Goal: Task Accomplishment & Management: Use online tool/utility

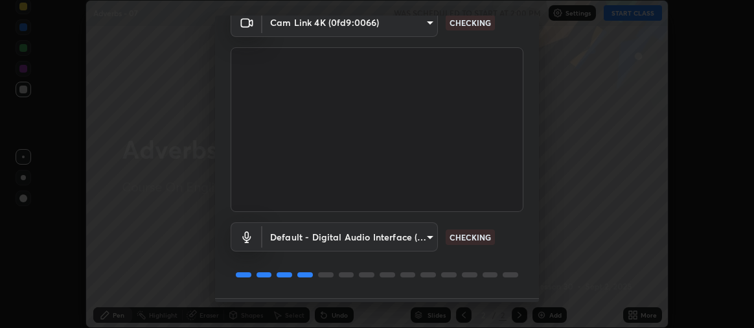
scroll to position [97, 0]
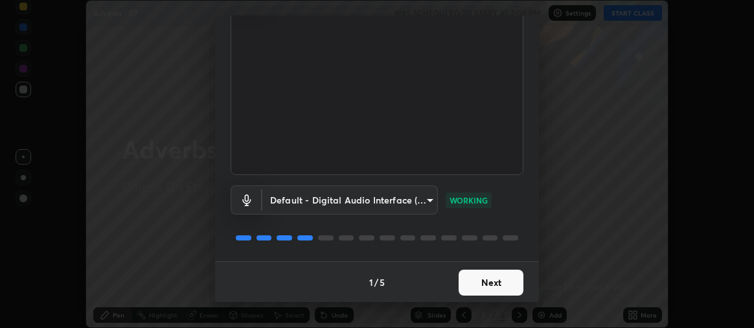
click at [483, 285] on button "Next" at bounding box center [491, 283] width 65 height 26
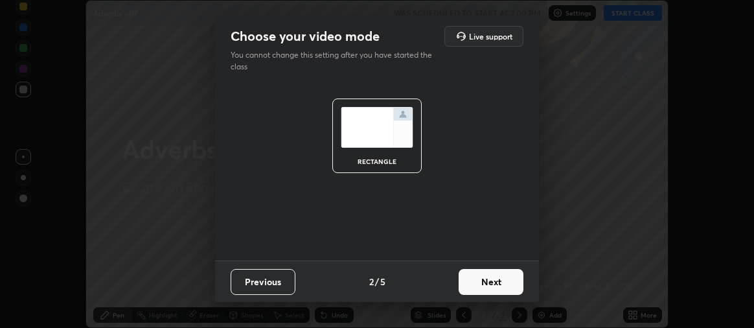
scroll to position [0, 0]
click at [479, 279] on button "Next" at bounding box center [491, 282] width 65 height 26
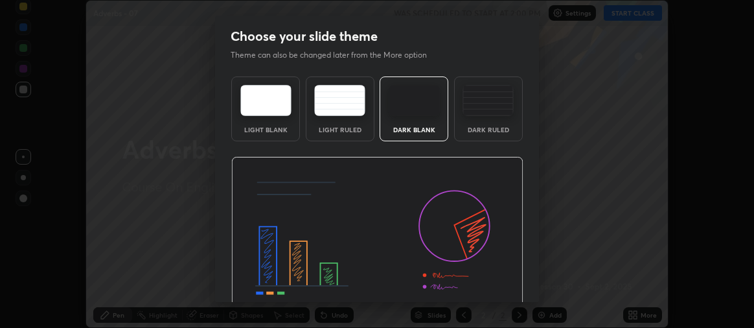
scroll to position [60, 0]
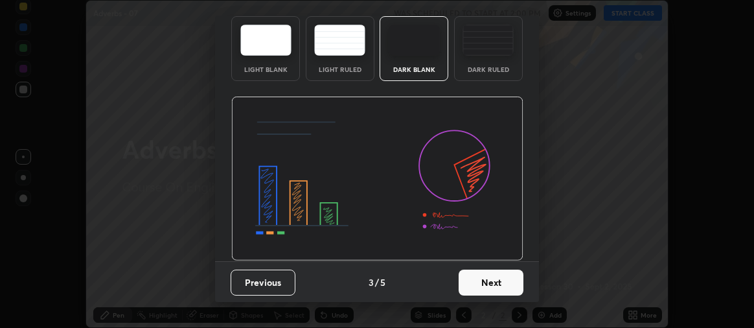
click at [482, 271] on button "Next" at bounding box center [491, 283] width 65 height 26
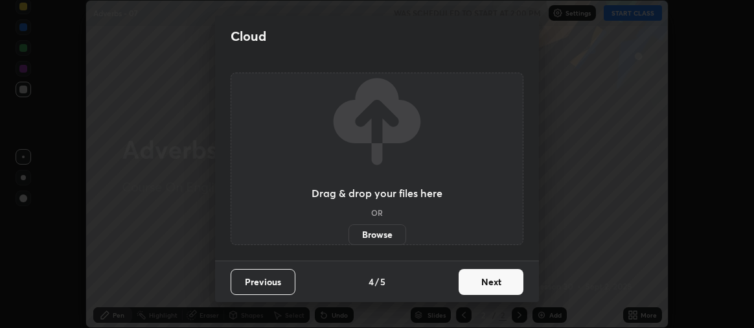
click at [490, 281] on button "Next" at bounding box center [491, 282] width 65 height 26
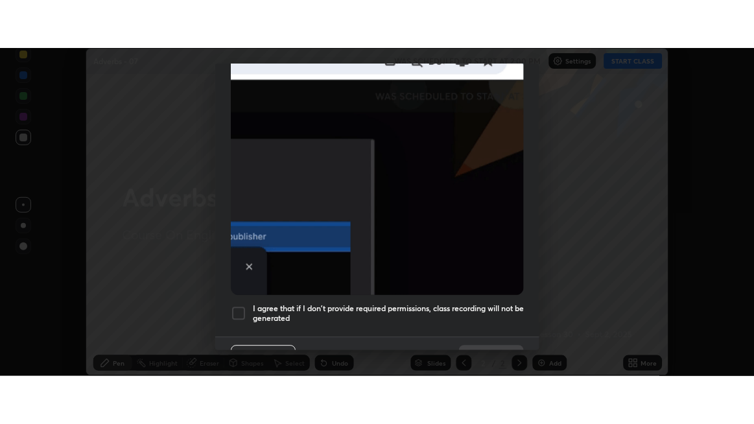
scroll to position [361, 0]
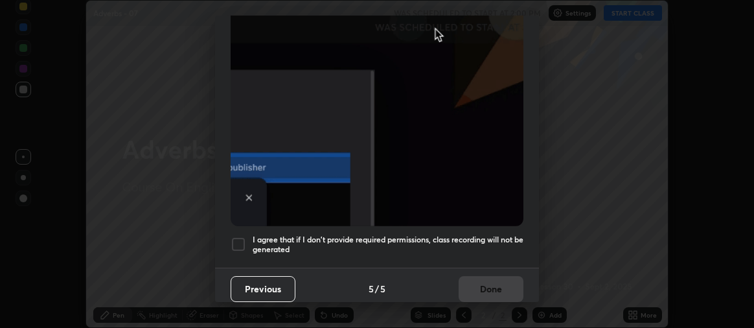
click at [240, 242] on div at bounding box center [239, 244] width 16 height 16
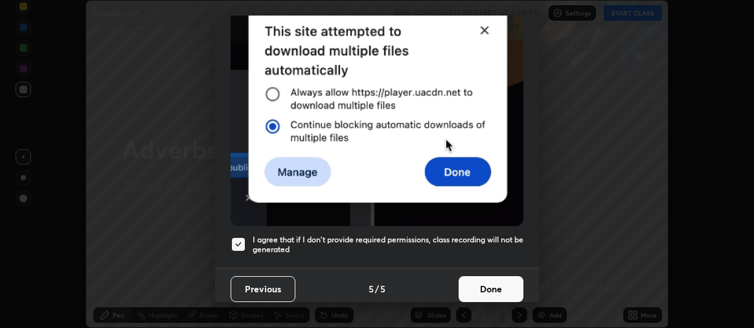
click at [488, 284] on button "Done" at bounding box center [491, 289] width 65 height 26
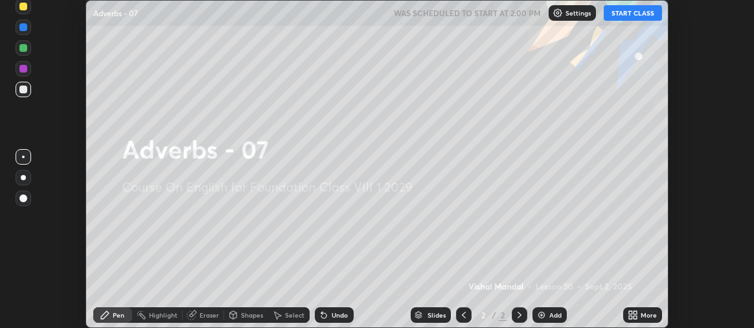
click at [645, 18] on button "START CLASS" at bounding box center [633, 13] width 58 height 16
click at [636, 317] on icon at bounding box center [635, 317] width 3 height 3
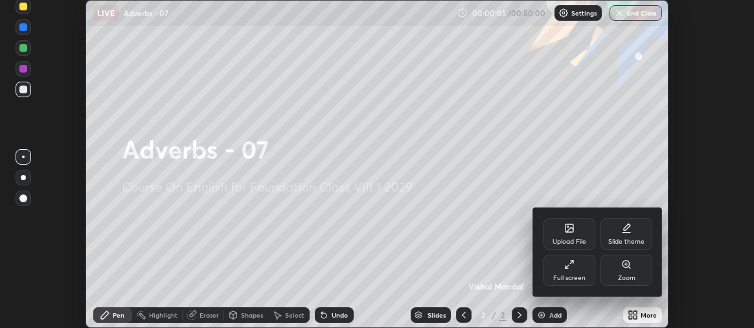
click at [577, 278] on div "Full screen" at bounding box center [569, 278] width 32 height 6
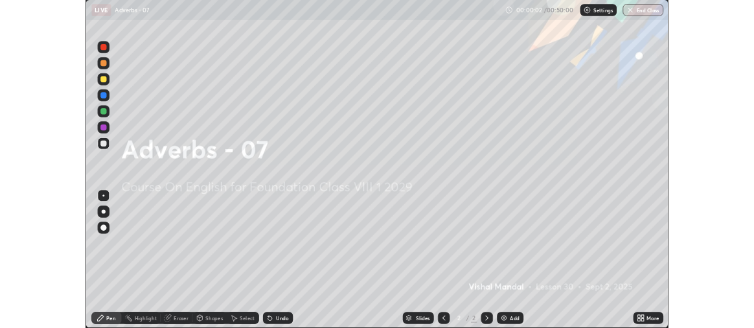
scroll to position [424, 754]
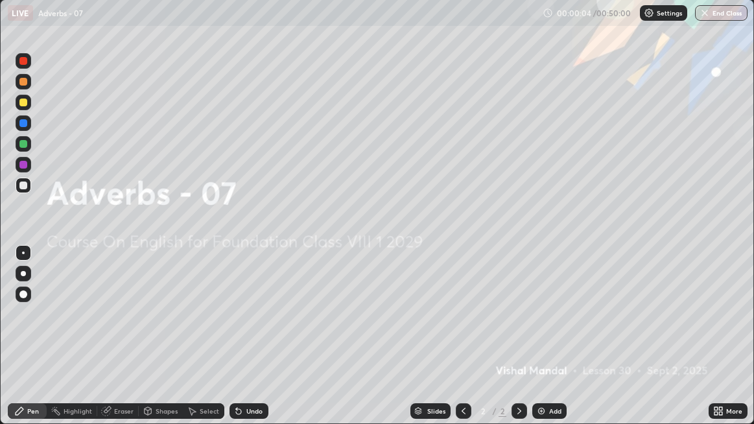
click at [719, 327] on icon at bounding box center [720, 412] width 3 height 3
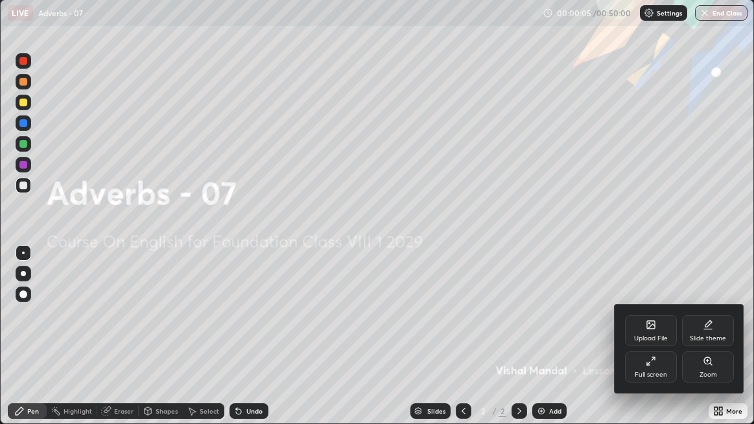
click at [647, 327] on div "Upload File" at bounding box center [651, 338] width 34 height 6
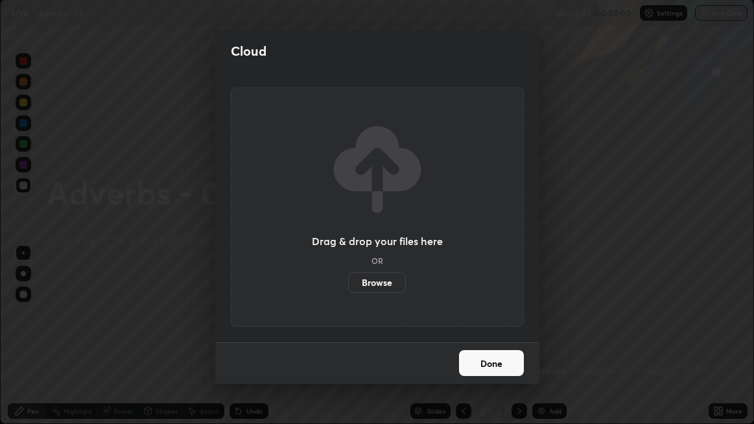
click at [366, 283] on label "Browse" at bounding box center [377, 282] width 58 height 21
click at [348, 283] on input "Browse" at bounding box center [348, 282] width 0 height 21
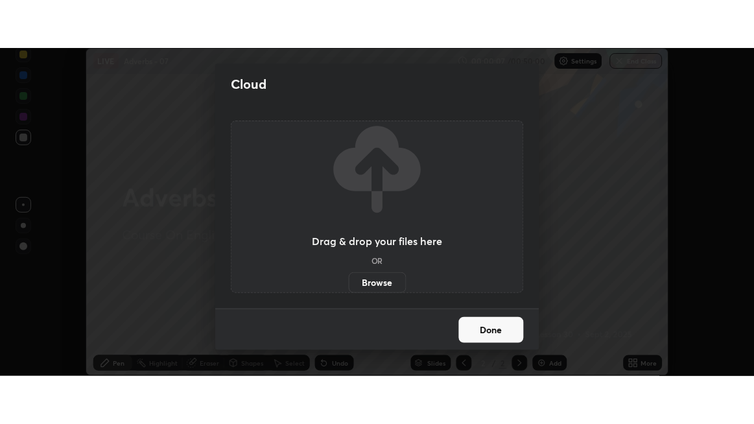
scroll to position [328, 754]
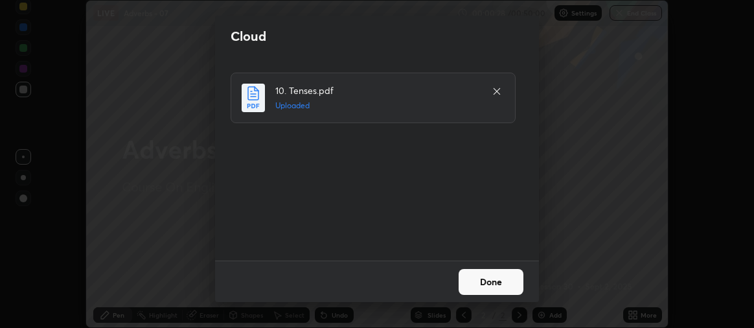
click at [491, 284] on button "Done" at bounding box center [491, 282] width 65 height 26
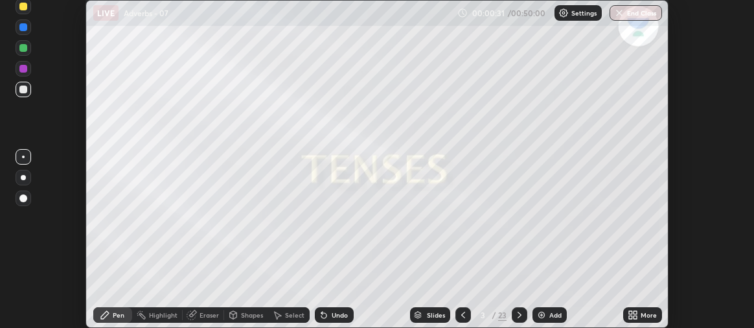
click at [639, 315] on div "More" at bounding box center [642, 315] width 39 height 16
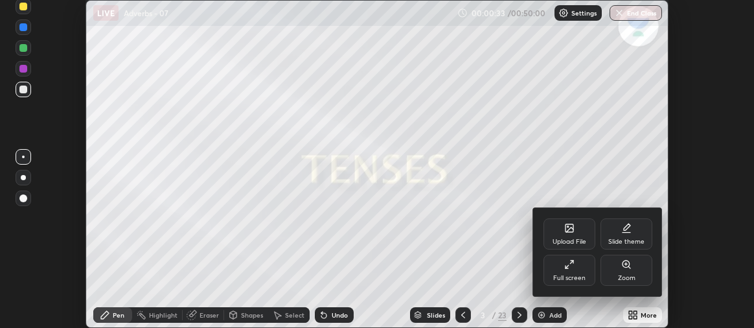
click at [571, 275] on div "Full screen" at bounding box center [569, 278] width 32 height 6
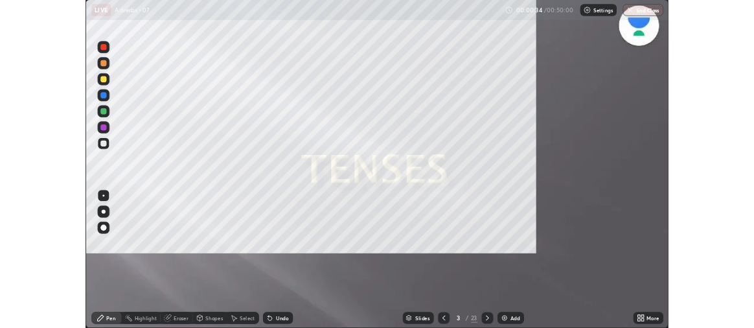
scroll to position [424, 754]
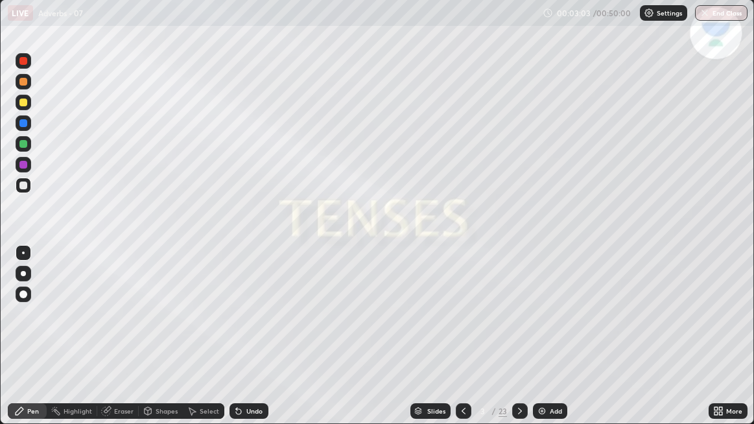
click at [518, 327] on icon at bounding box center [520, 411] width 4 height 6
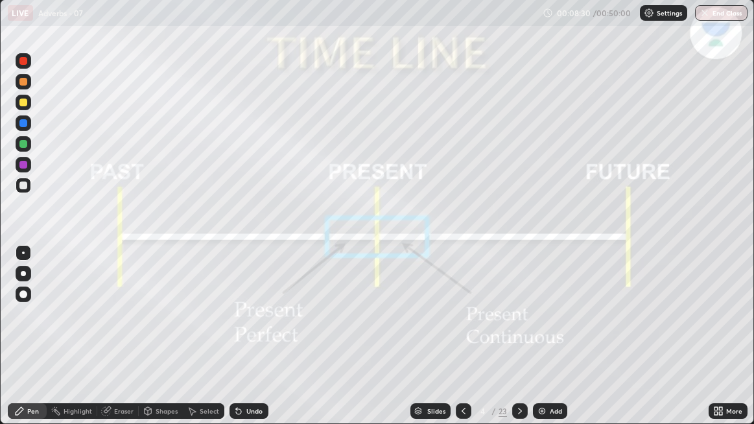
click at [518, 327] on icon at bounding box center [520, 411] width 4 height 6
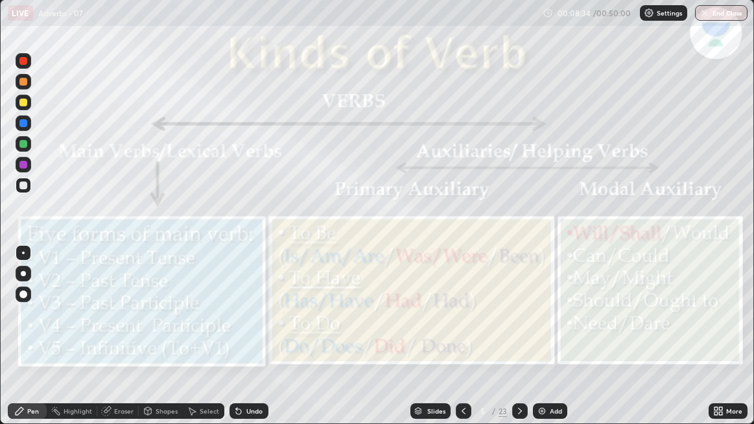
click at [518, 327] on icon at bounding box center [519, 411] width 10 height 10
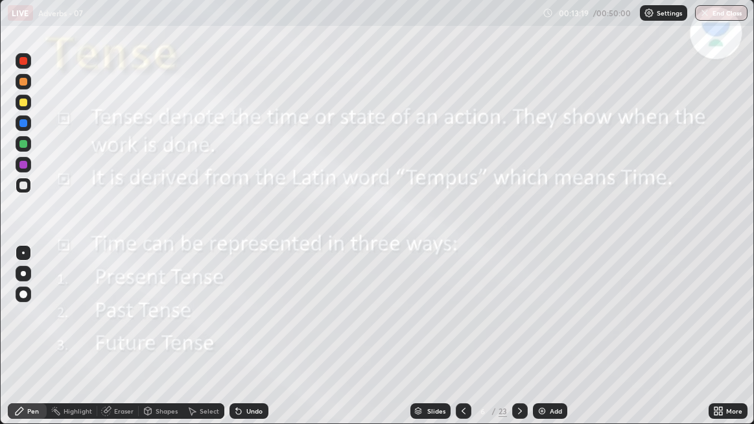
click at [118, 327] on div "Eraser" at bounding box center [123, 411] width 19 height 6
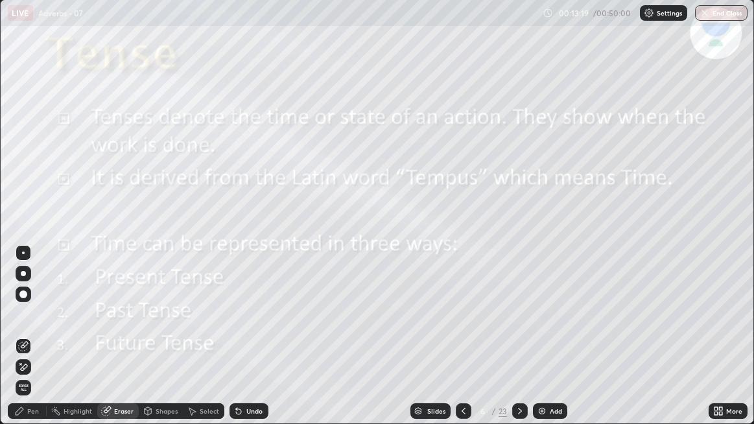
click at [115, 327] on div "Eraser" at bounding box center [123, 411] width 19 height 6
click at [21, 327] on icon at bounding box center [23, 346] width 10 height 10
click at [21, 327] on span "Erase all" at bounding box center [23, 388] width 14 height 8
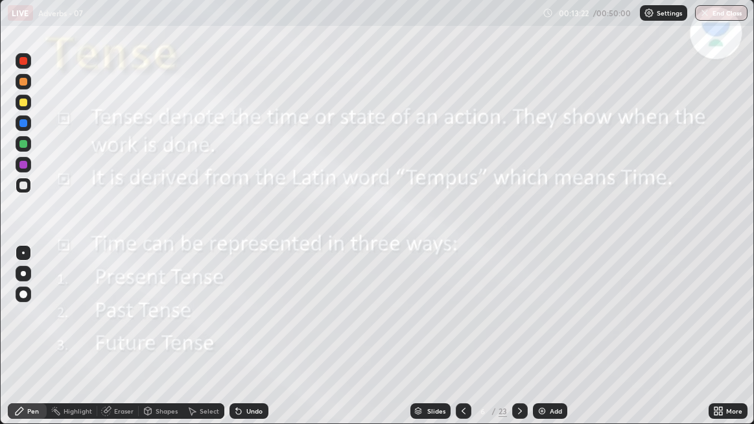
click at [23, 122] on div at bounding box center [23, 123] width 8 height 8
click at [516, 327] on icon at bounding box center [519, 411] width 10 height 10
click at [514, 327] on icon at bounding box center [519, 411] width 10 height 10
click at [463, 327] on icon at bounding box center [463, 411] width 10 height 10
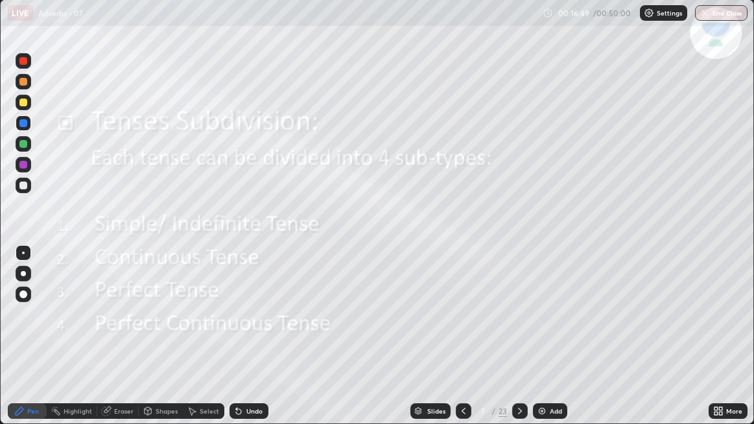
click at [462, 327] on icon at bounding box center [463, 411] width 10 height 10
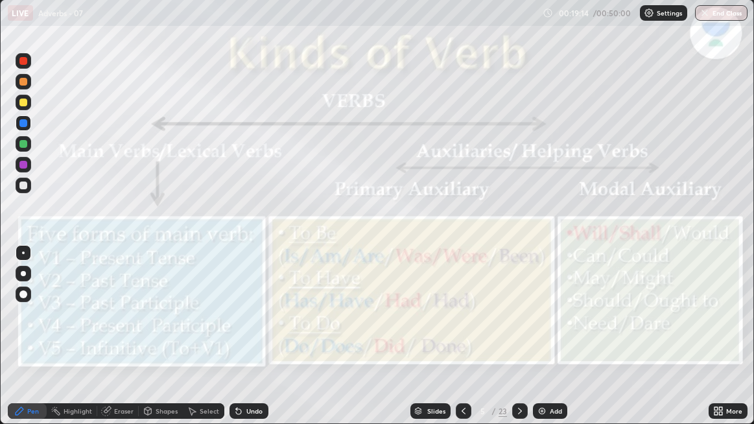
click at [460, 327] on icon at bounding box center [463, 411] width 10 height 10
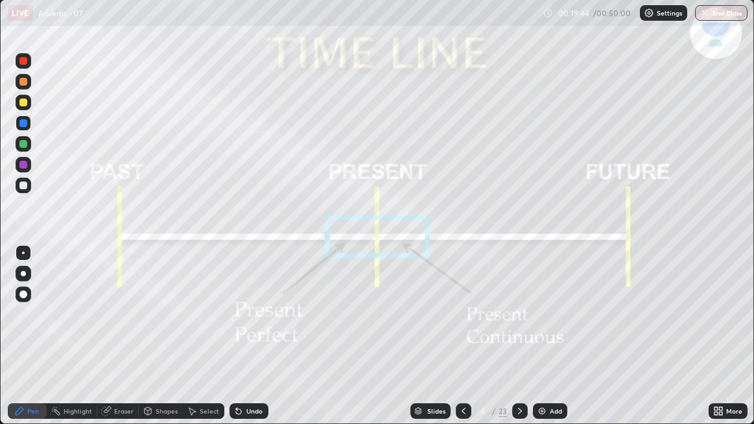
click at [518, 327] on icon at bounding box center [519, 411] width 10 height 10
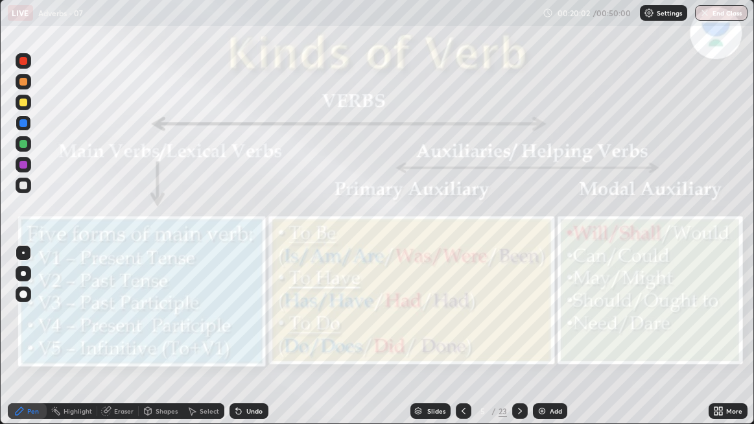
click at [518, 327] on icon at bounding box center [519, 411] width 10 height 10
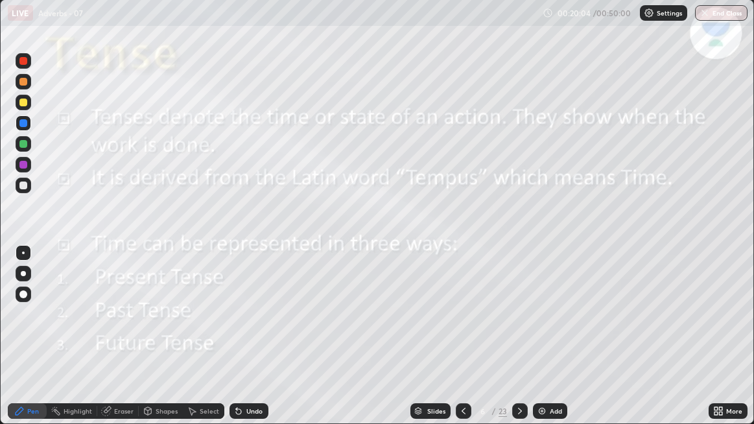
click at [459, 327] on icon at bounding box center [463, 411] width 10 height 10
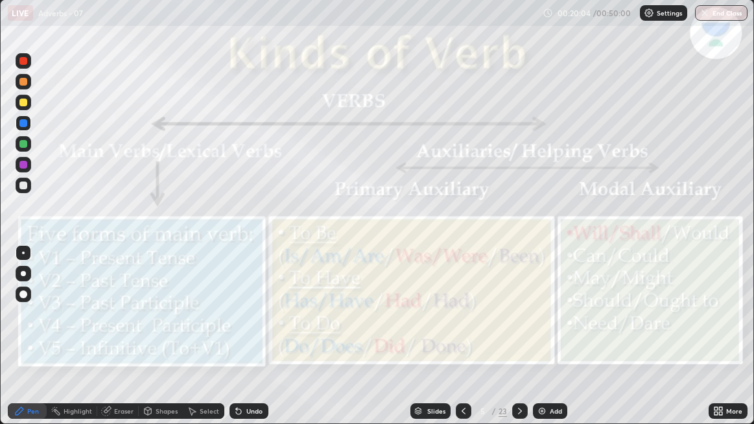
click at [458, 327] on icon at bounding box center [463, 411] width 10 height 10
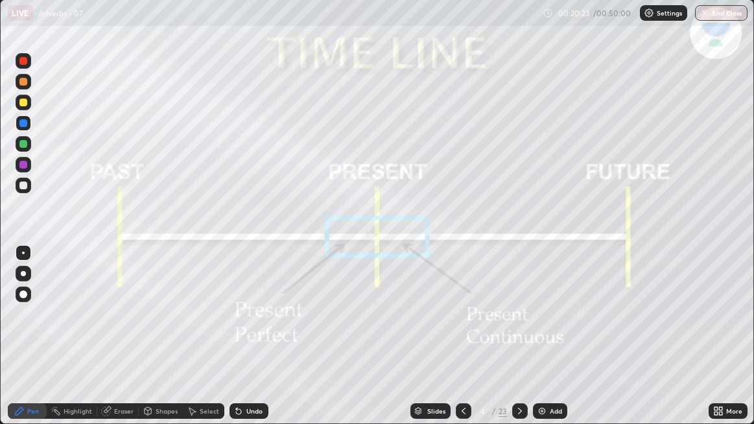
click at [517, 327] on icon at bounding box center [519, 411] width 10 height 10
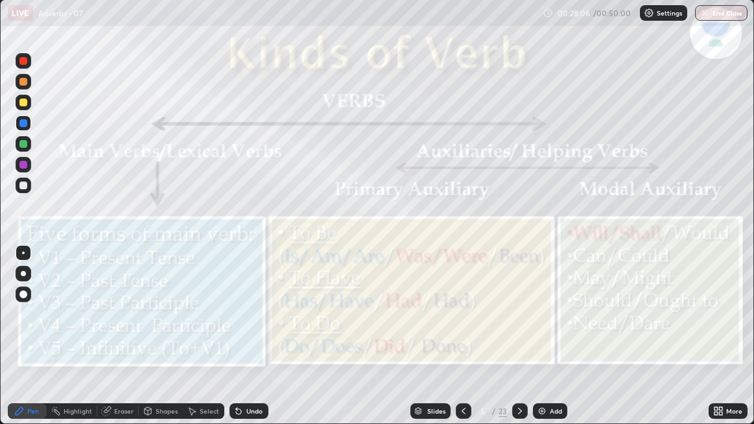
click at [119, 327] on div "Eraser" at bounding box center [117, 411] width 41 height 16
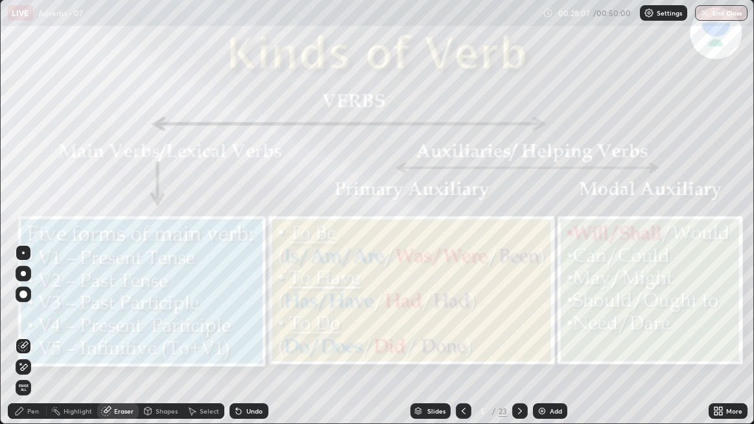
click at [117, 327] on div "Eraser" at bounding box center [123, 411] width 19 height 6
click at [21, 327] on span "Erase all" at bounding box center [23, 388] width 14 height 8
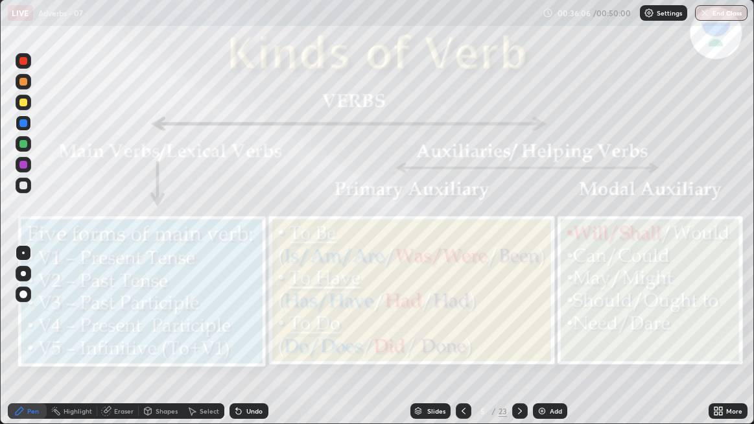
click at [516, 327] on icon at bounding box center [519, 411] width 10 height 10
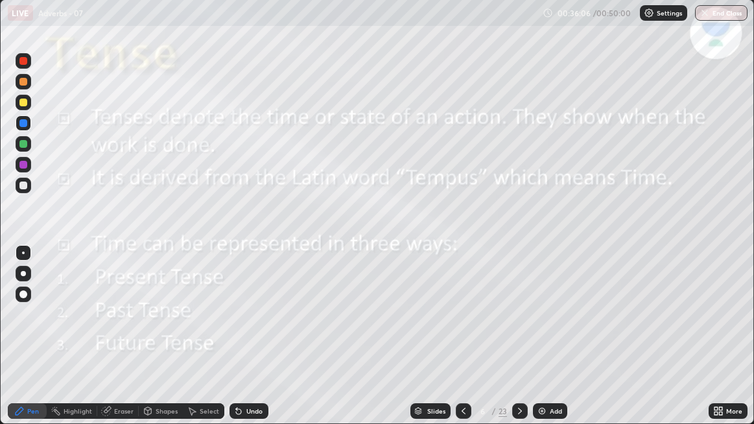
click at [518, 327] on icon at bounding box center [520, 411] width 4 height 6
click at [518, 327] on icon at bounding box center [519, 411] width 10 height 10
click at [525, 327] on div at bounding box center [520, 411] width 16 height 16
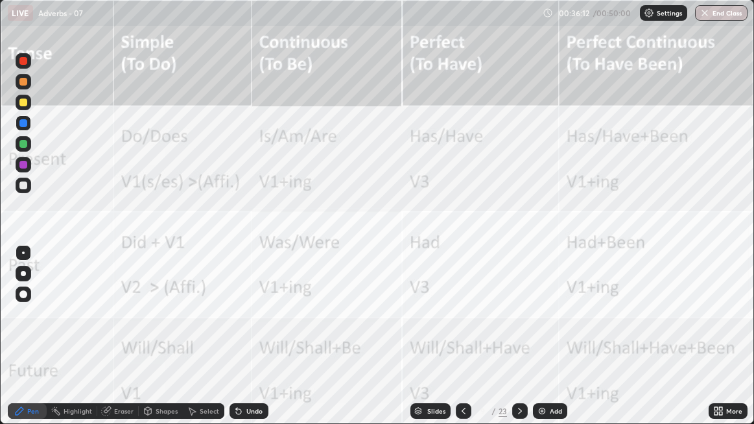
click at [525, 327] on div at bounding box center [520, 411] width 16 height 16
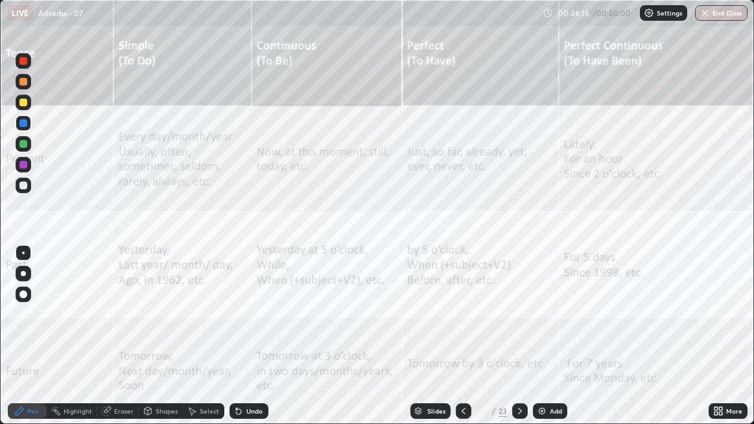
click at [468, 327] on div at bounding box center [463, 411] width 16 height 16
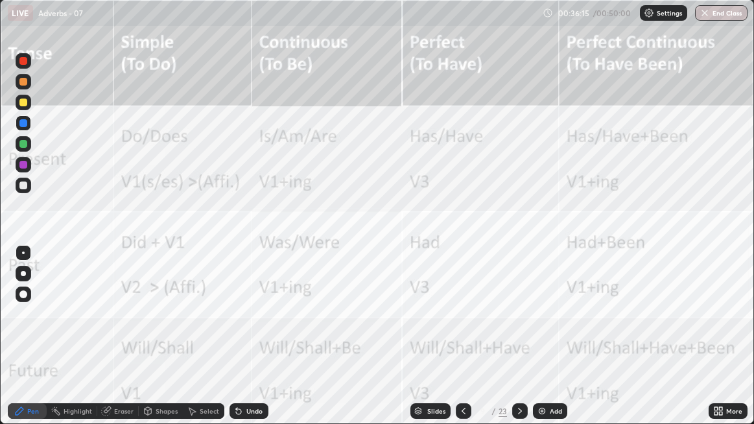
click at [464, 327] on icon at bounding box center [463, 411] width 10 height 10
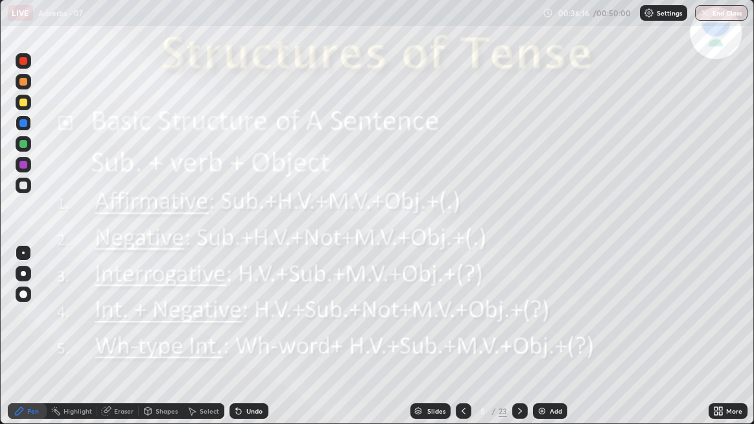
click at [464, 327] on icon at bounding box center [463, 411] width 10 height 10
click at [461, 327] on icon at bounding box center [463, 411] width 10 height 10
click at [468, 327] on div at bounding box center [463, 411] width 16 height 16
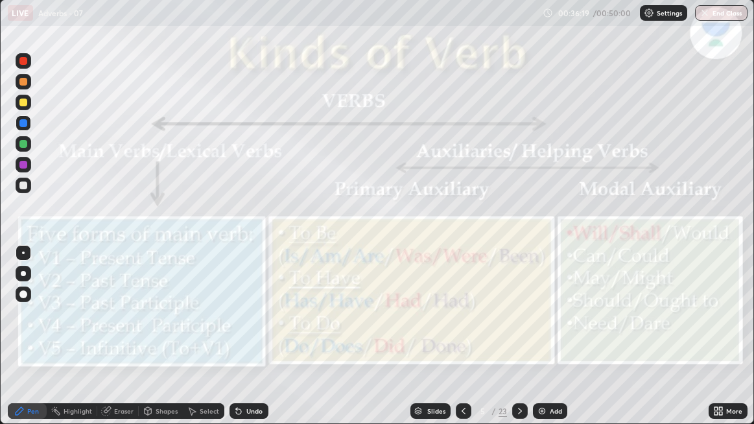
click at [468, 327] on div at bounding box center [463, 411] width 16 height 16
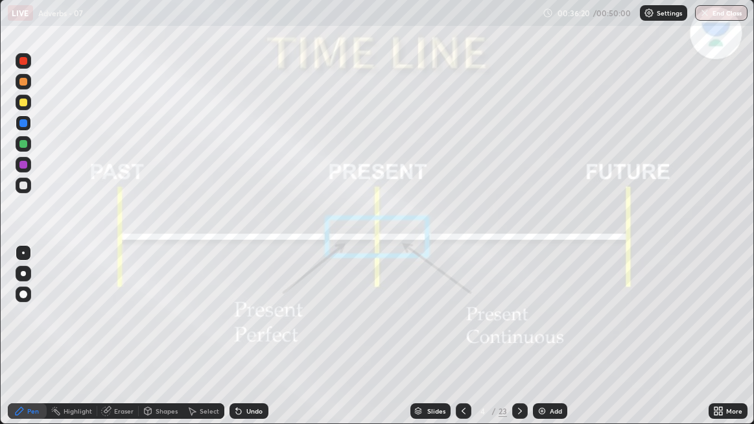
click at [512, 327] on div at bounding box center [520, 411] width 16 height 16
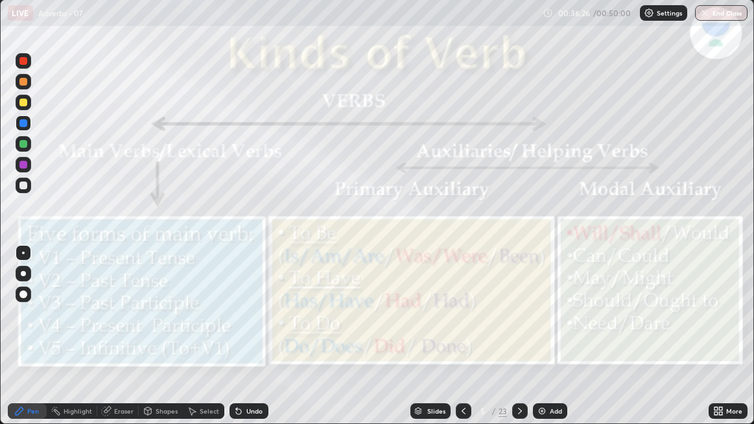
click at [723, 14] on button "End Class" at bounding box center [721, 13] width 52 height 16
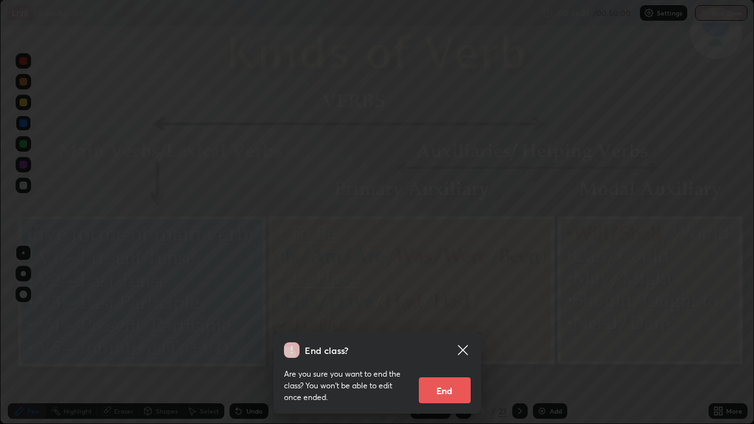
click at [452, 327] on button "End" at bounding box center [445, 390] width 52 height 26
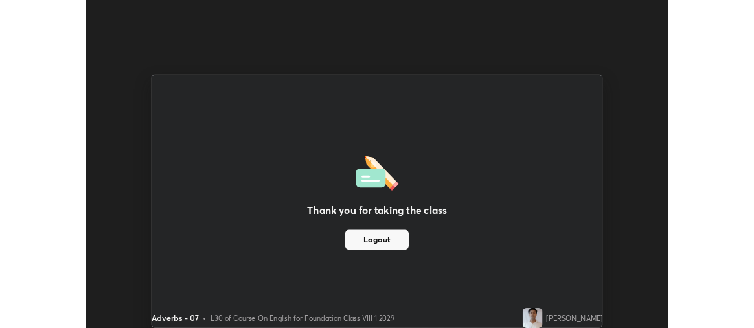
scroll to position [328, 754]
